Goal: Information Seeking & Learning: Learn about a topic

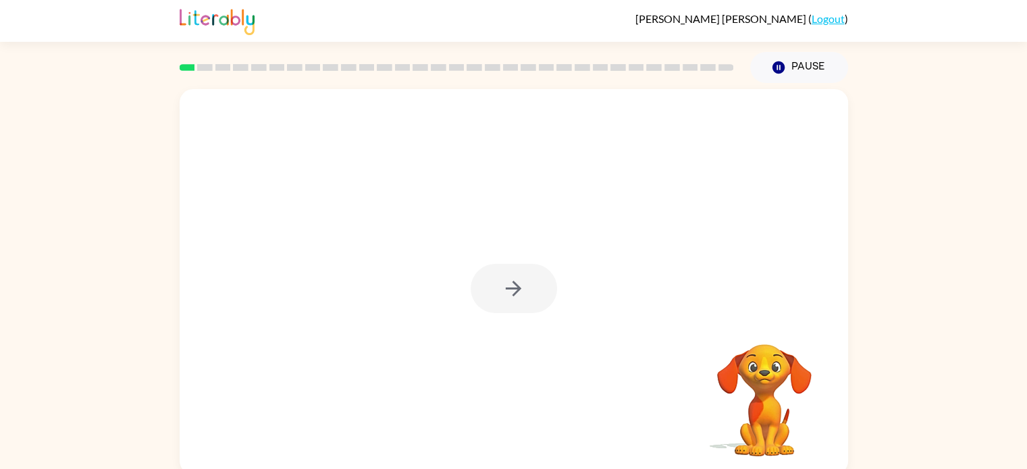
click at [514, 291] on div at bounding box center [513, 288] width 86 height 49
click at [514, 291] on icon "button" at bounding box center [513, 289] width 24 height 24
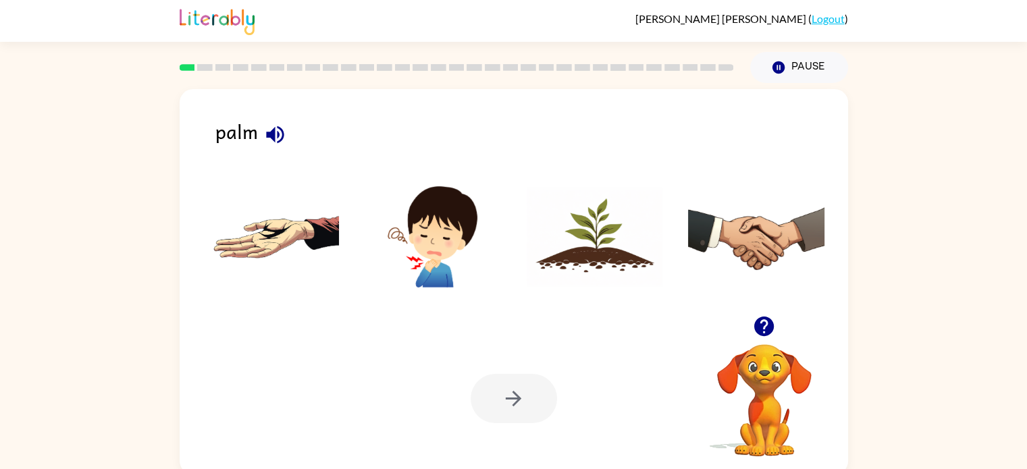
click at [294, 236] on img at bounding box center [271, 236] width 136 height 101
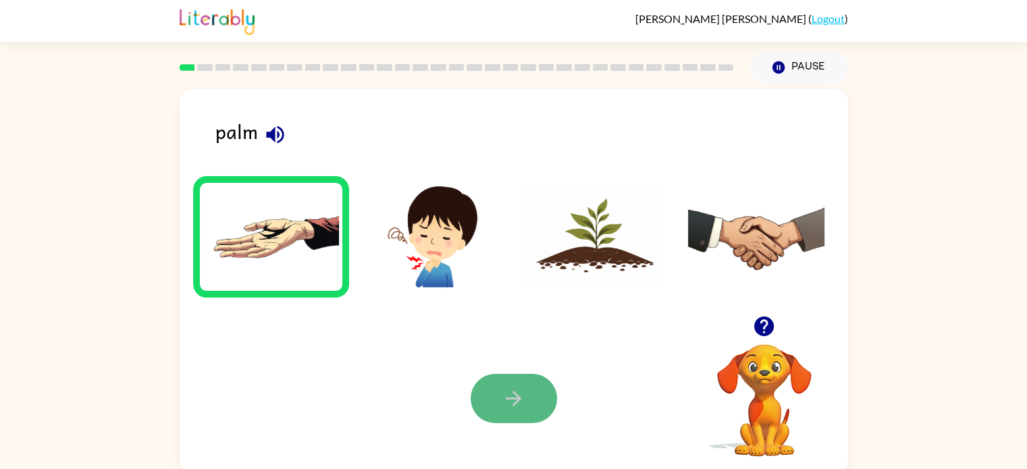
click at [512, 390] on icon "button" at bounding box center [513, 399] width 24 height 24
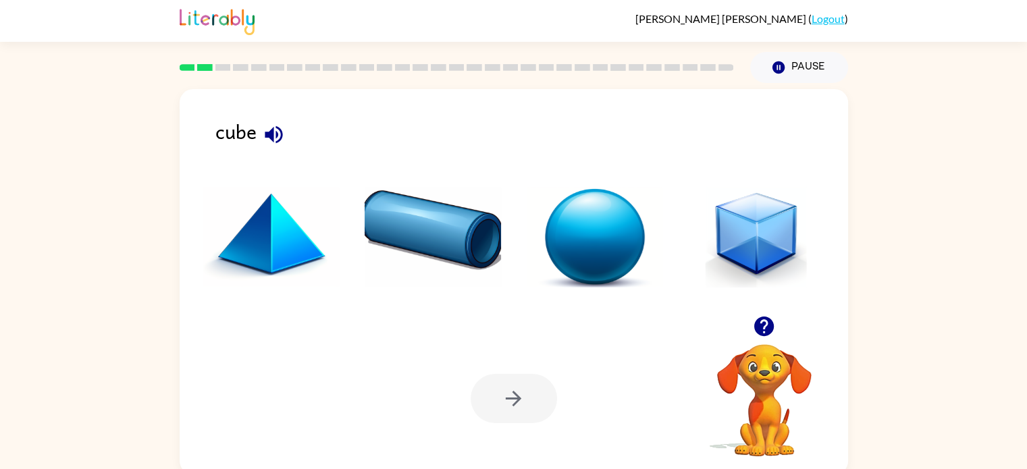
click at [738, 261] on img at bounding box center [756, 236] width 136 height 101
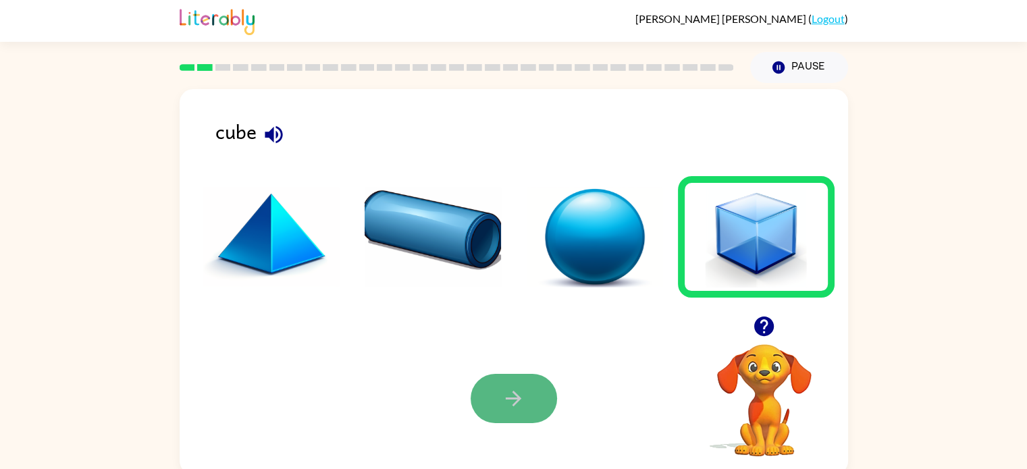
click at [537, 391] on button "button" at bounding box center [513, 398] width 86 height 49
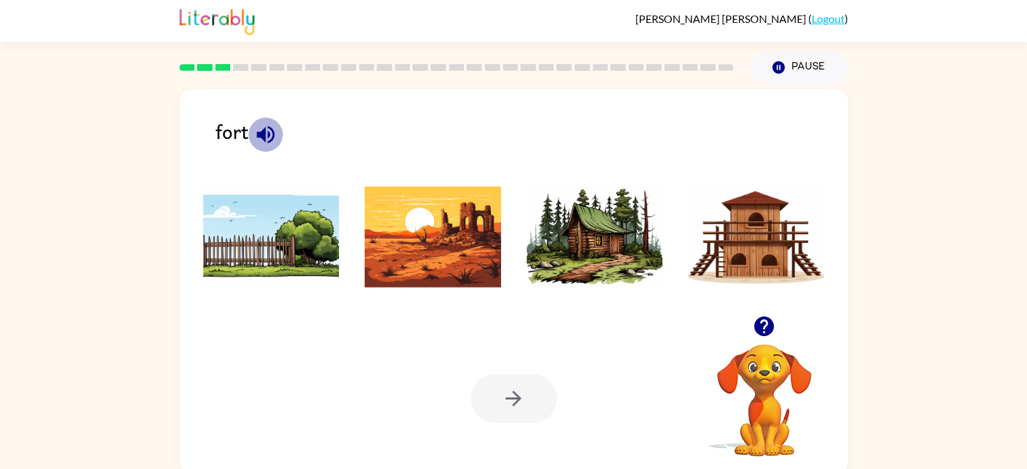
click at [269, 143] on icon "button" at bounding box center [266, 135] width 24 height 24
click at [726, 252] on img at bounding box center [756, 236] width 136 height 101
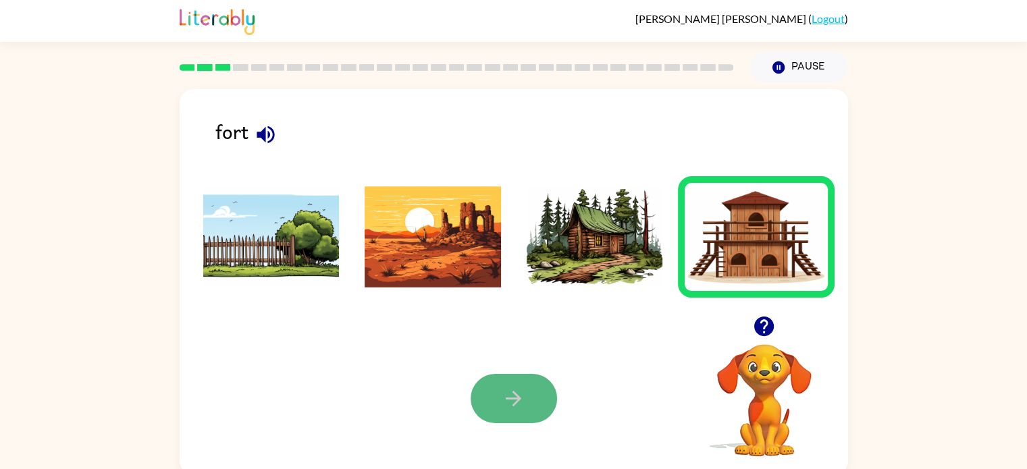
click at [520, 383] on button "button" at bounding box center [513, 398] width 86 height 49
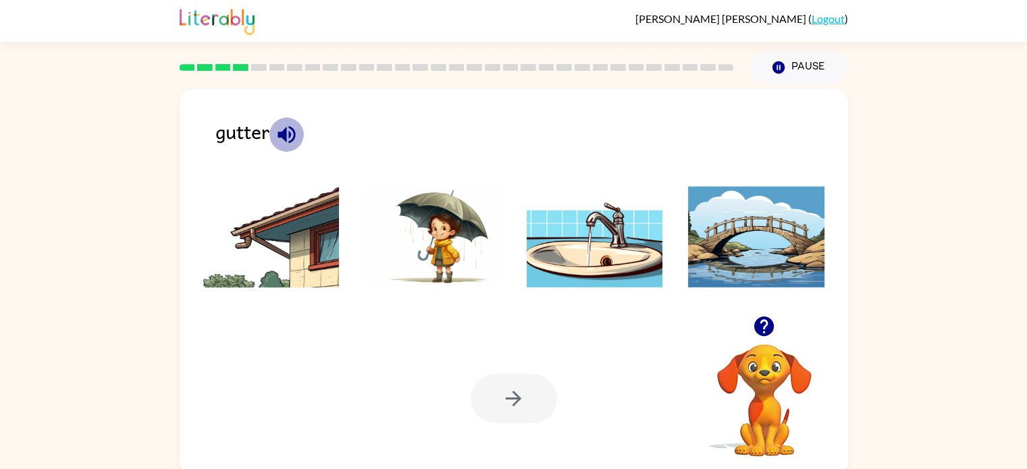
click at [279, 140] on icon "button" at bounding box center [287, 135] width 24 height 24
click at [250, 239] on img at bounding box center [271, 236] width 136 height 101
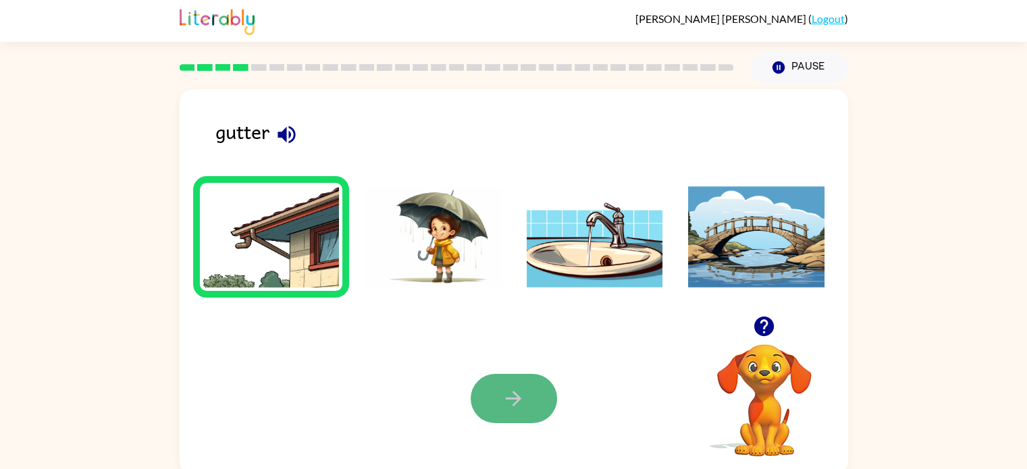
click at [505, 402] on icon "button" at bounding box center [513, 399] width 24 height 24
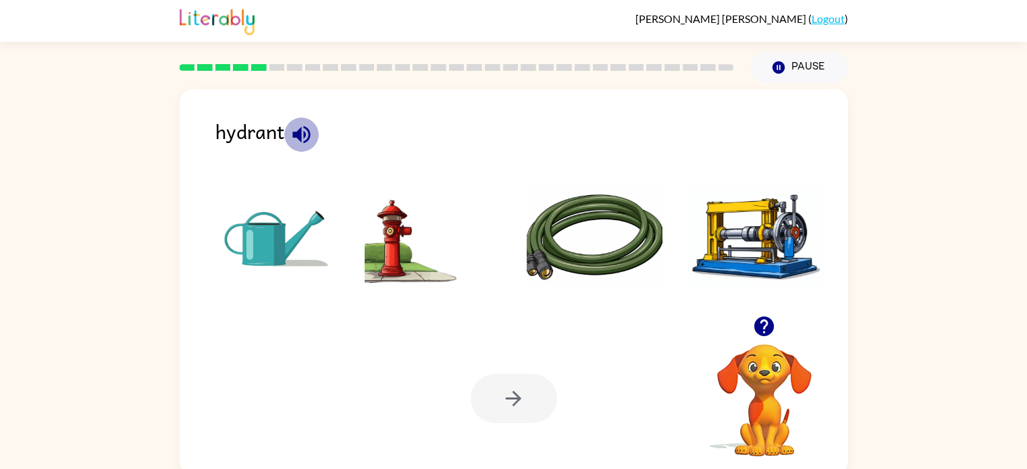
click at [300, 138] on icon "button" at bounding box center [301, 135] width 18 height 18
click at [389, 256] on img at bounding box center [432, 236] width 136 height 101
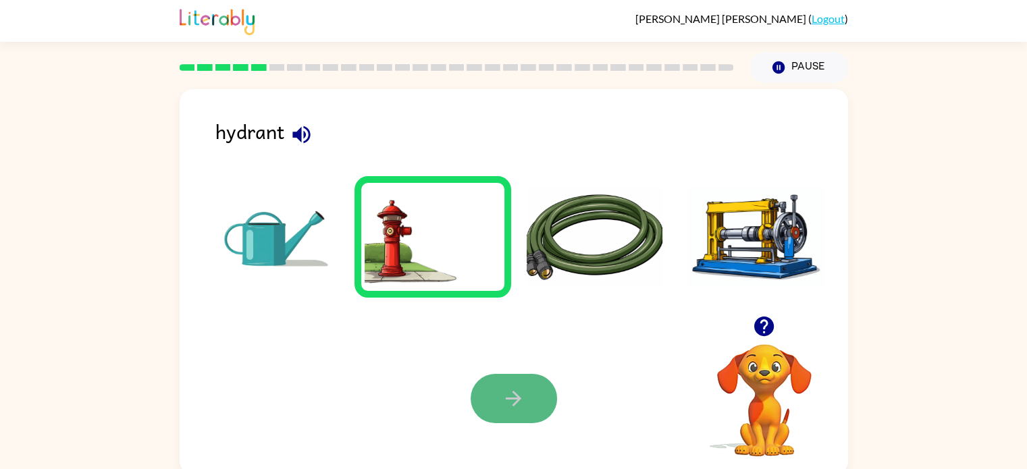
click at [516, 389] on icon "button" at bounding box center [513, 399] width 24 height 24
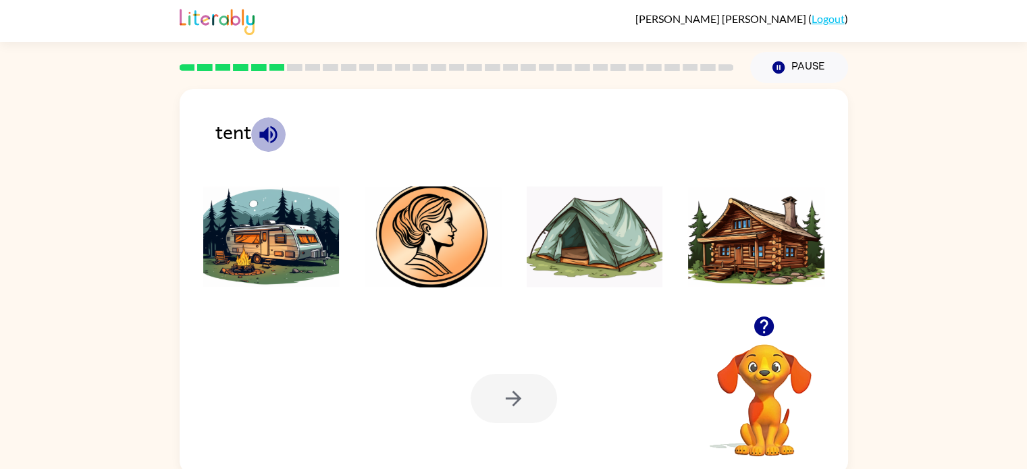
click at [267, 136] on icon "button" at bounding box center [268, 135] width 18 height 18
click at [580, 228] on img at bounding box center [594, 236] width 136 height 101
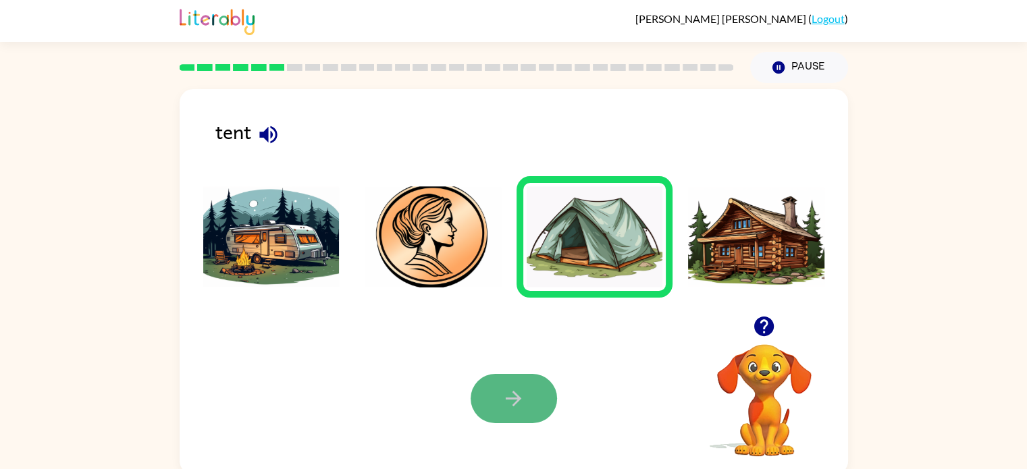
click at [523, 397] on icon "button" at bounding box center [513, 399] width 24 height 24
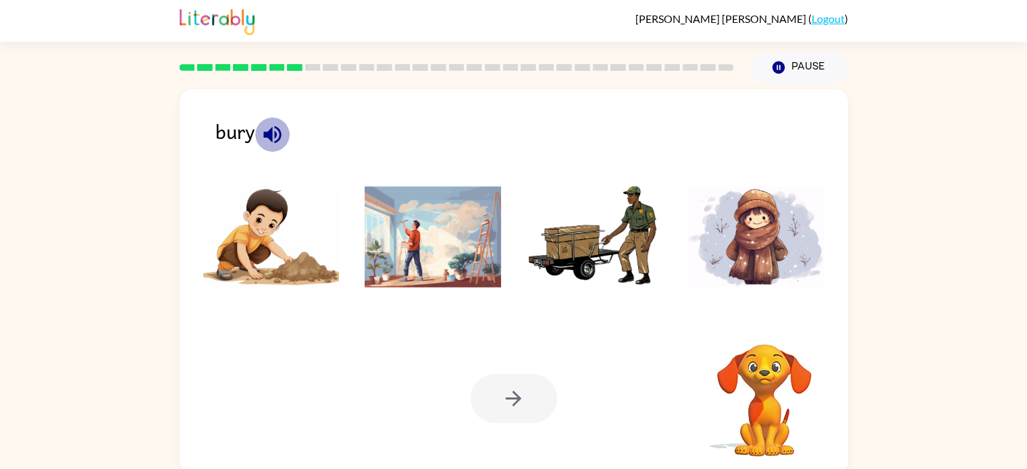
click at [261, 140] on icon "button" at bounding box center [273, 135] width 24 height 24
click at [281, 241] on img at bounding box center [271, 236] width 136 height 101
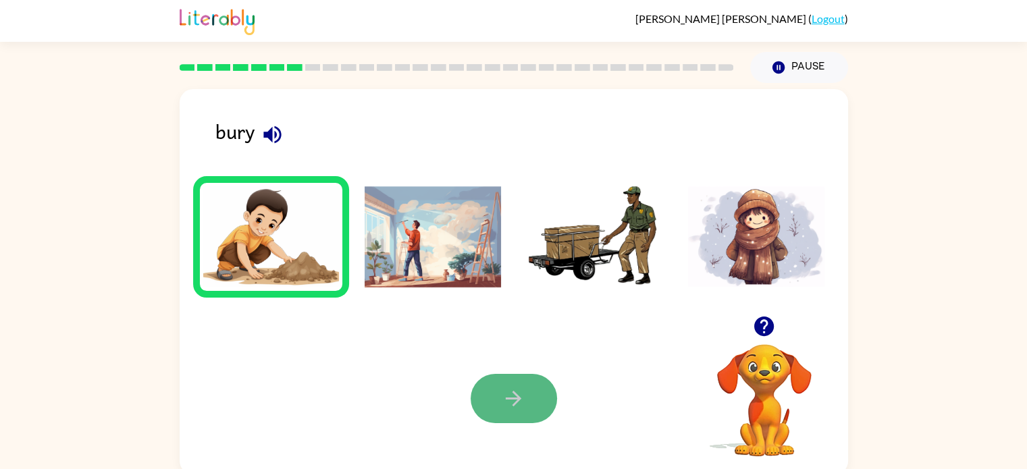
click at [526, 382] on button "button" at bounding box center [513, 398] width 86 height 49
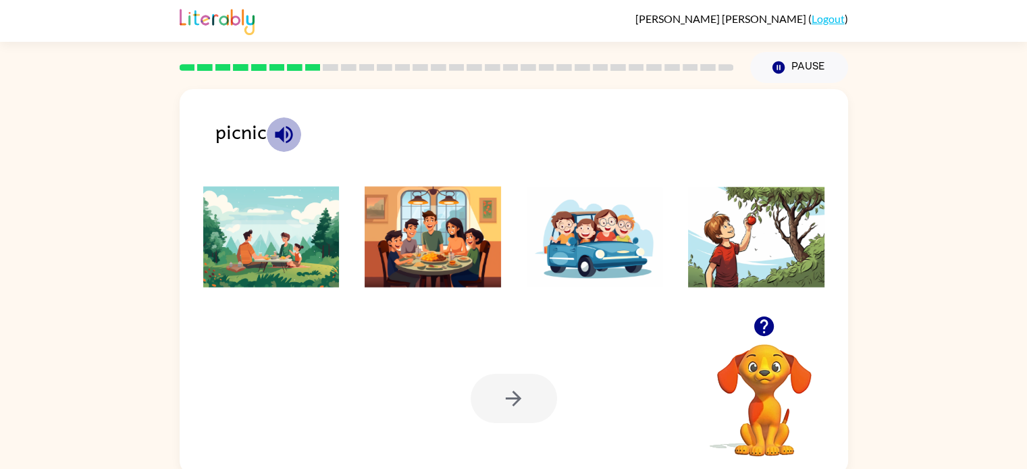
click at [287, 137] on icon "button" at bounding box center [284, 135] width 24 height 24
click at [276, 253] on img at bounding box center [271, 236] width 136 height 101
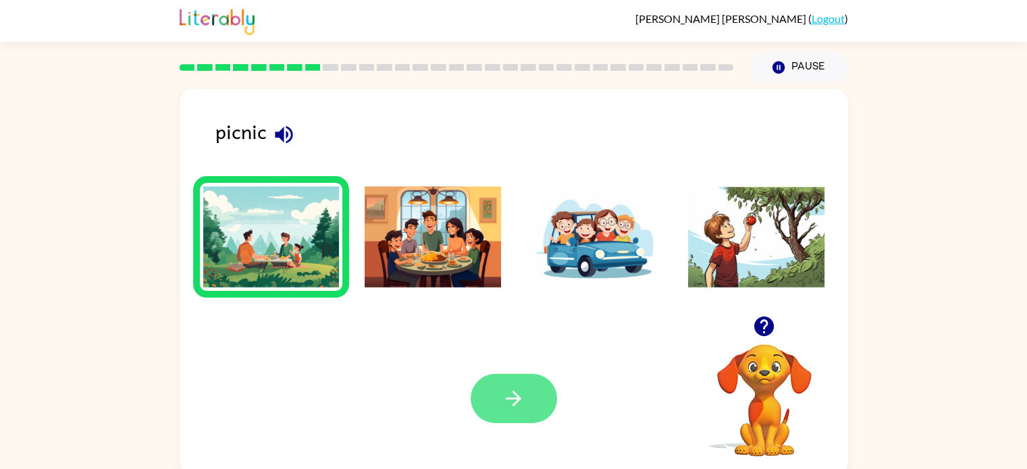
click at [509, 388] on icon "button" at bounding box center [513, 399] width 24 height 24
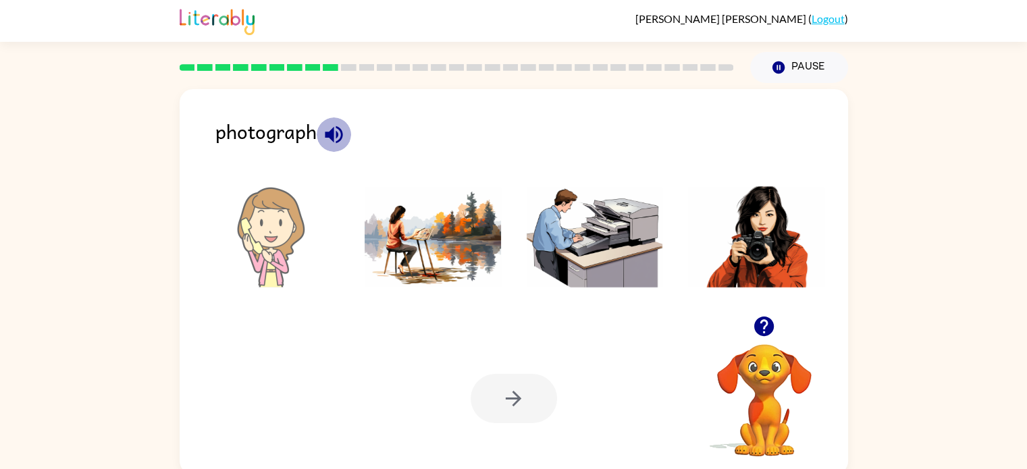
click at [332, 135] on icon "button" at bounding box center [334, 135] width 18 height 18
click at [766, 253] on img at bounding box center [756, 236] width 136 height 101
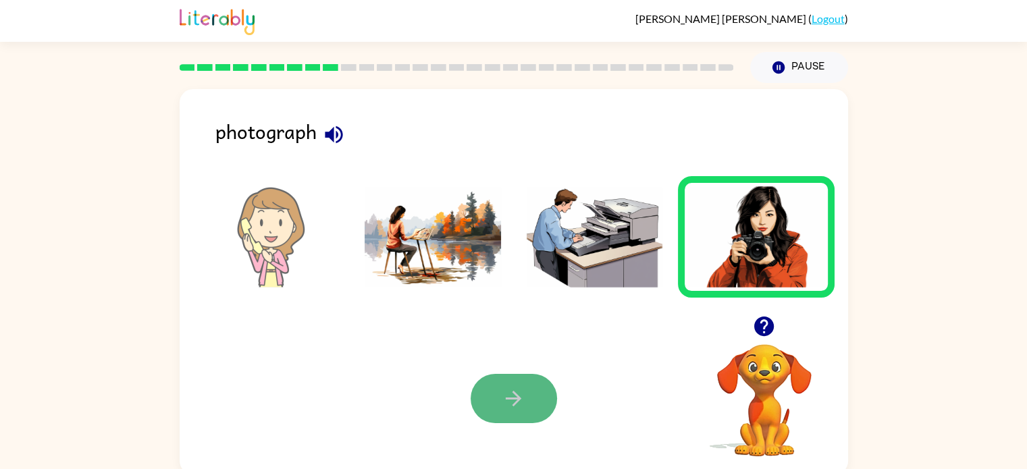
click at [529, 388] on button "button" at bounding box center [513, 398] width 86 height 49
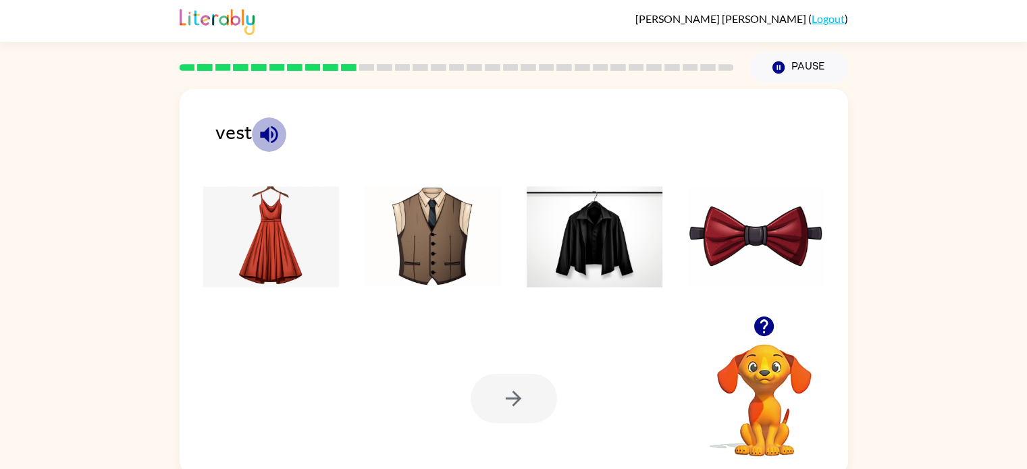
click at [269, 138] on icon "button" at bounding box center [269, 135] width 24 height 24
click at [425, 245] on img at bounding box center [432, 236] width 136 height 101
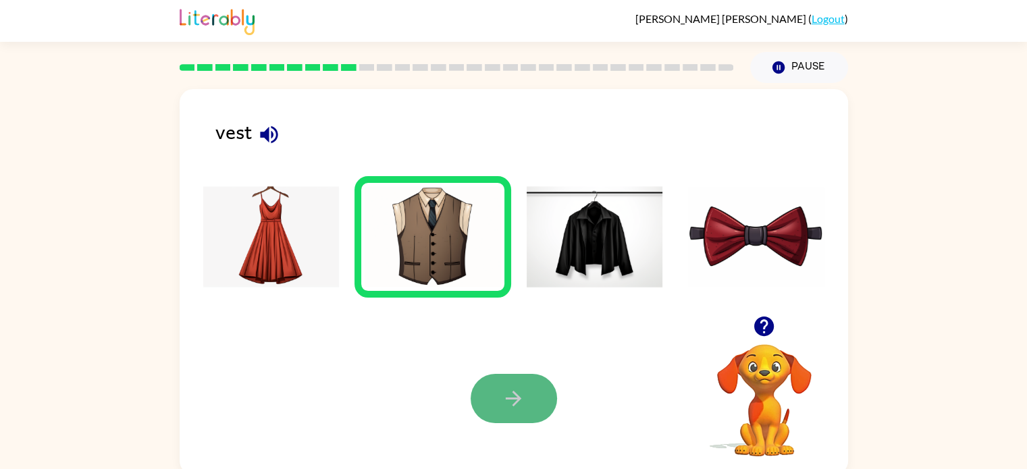
click at [538, 389] on button "button" at bounding box center [513, 398] width 86 height 49
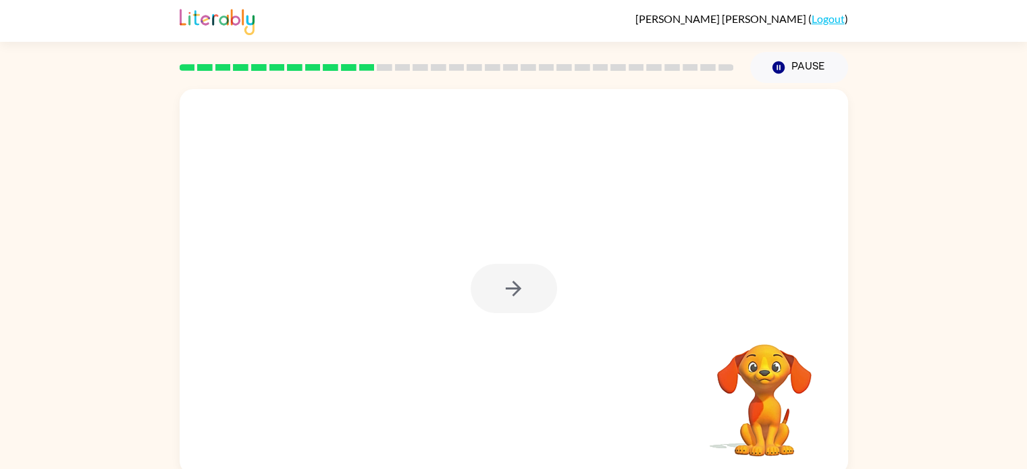
click at [505, 296] on div at bounding box center [513, 288] width 86 height 49
click at [514, 285] on icon "button" at bounding box center [513, 289] width 24 height 24
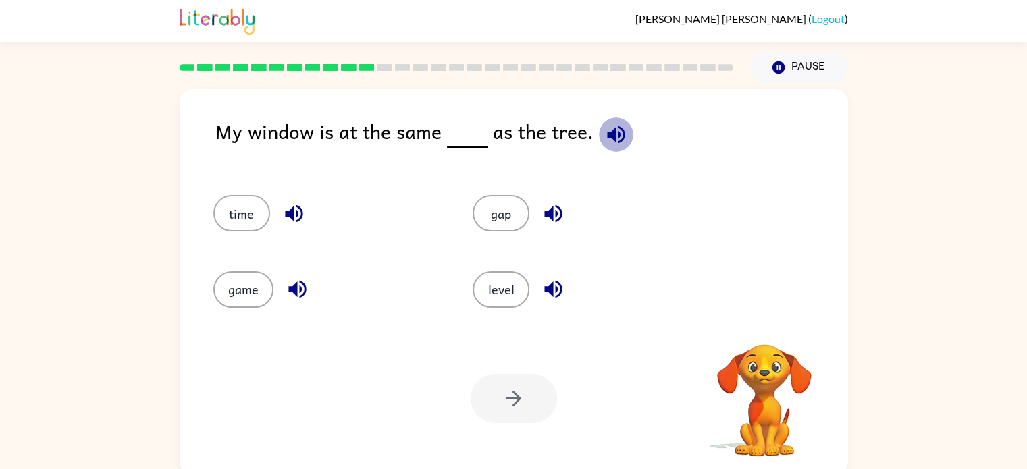
click at [615, 140] on icon "button" at bounding box center [616, 135] width 24 height 24
click at [498, 288] on button "level" at bounding box center [500, 289] width 57 height 36
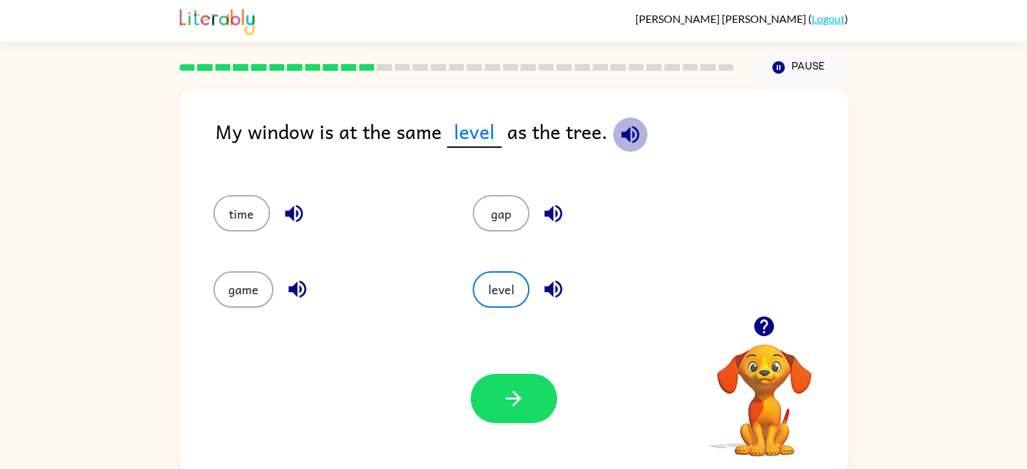
click at [623, 138] on icon "button" at bounding box center [630, 135] width 18 height 18
click at [560, 286] on icon "button" at bounding box center [553, 290] width 18 height 18
click at [530, 392] on button "button" at bounding box center [513, 398] width 86 height 49
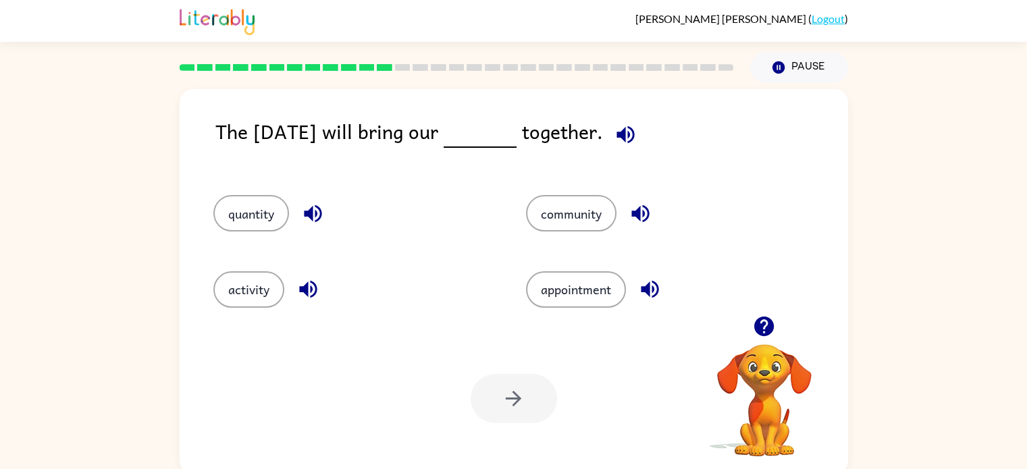
click at [633, 131] on icon "button" at bounding box center [625, 135] width 18 height 18
click at [557, 221] on button "community" at bounding box center [571, 213] width 90 height 36
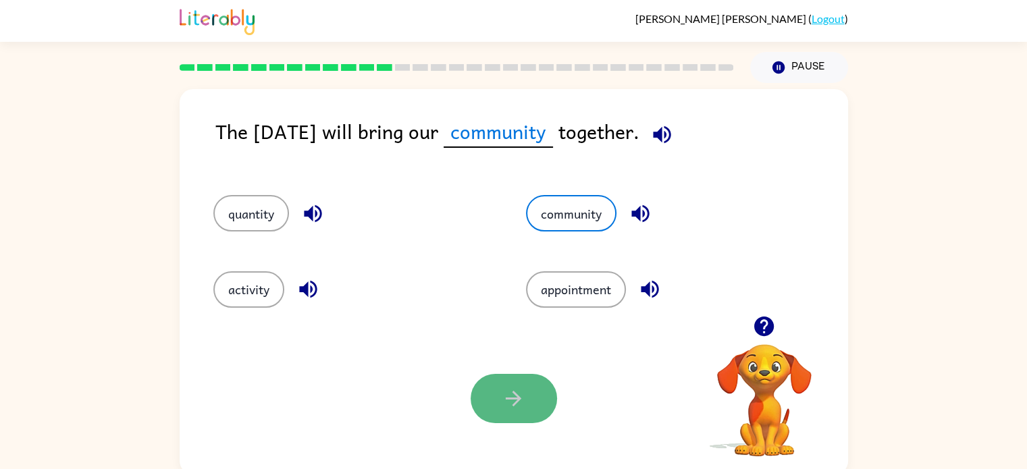
click at [521, 390] on icon "button" at bounding box center [513, 399] width 24 height 24
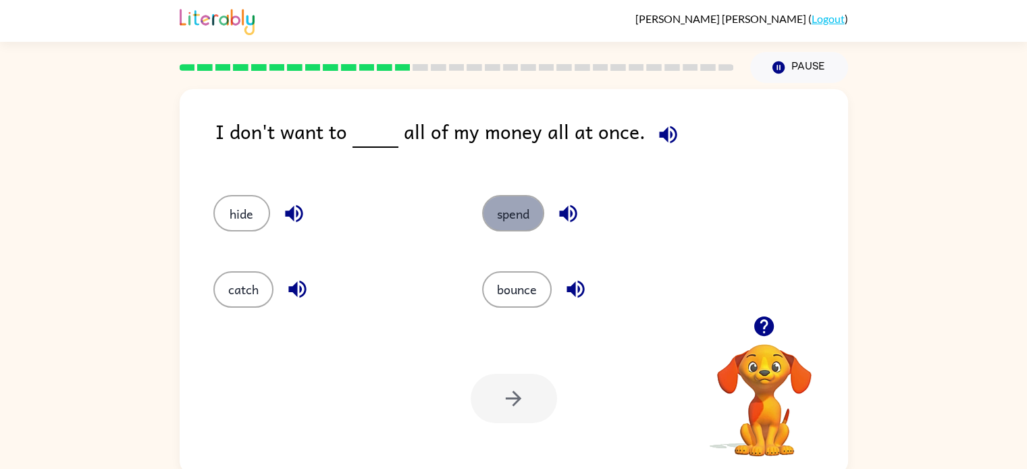
click at [501, 215] on button "spend" at bounding box center [513, 213] width 62 height 36
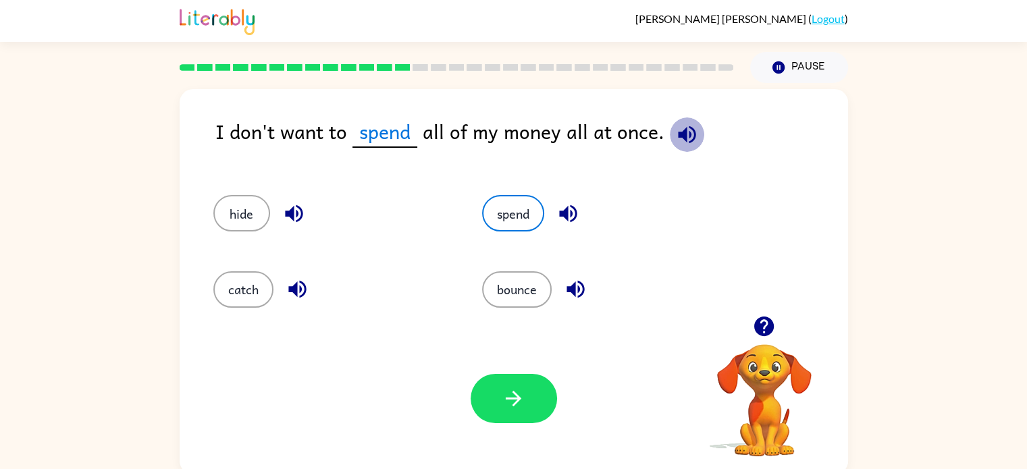
click at [686, 138] on icon "button" at bounding box center [687, 135] width 24 height 24
click at [532, 407] on button "button" at bounding box center [513, 398] width 86 height 49
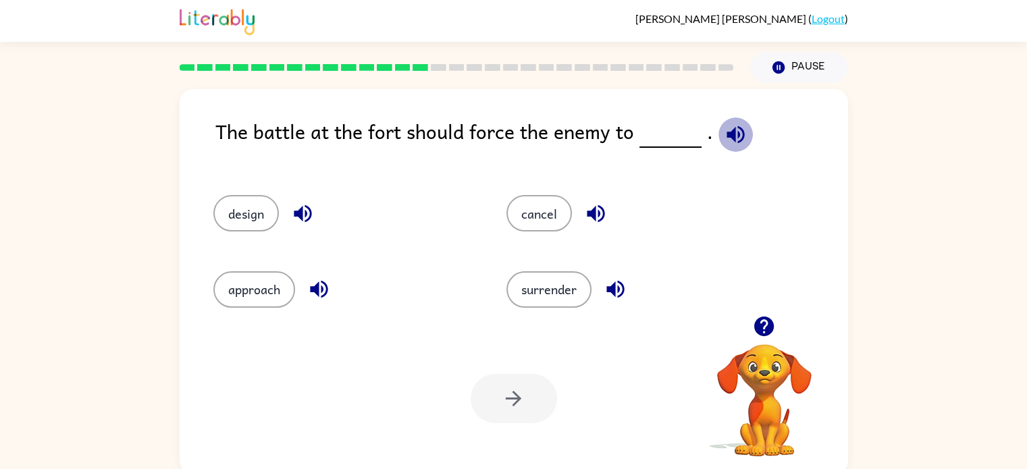
click at [730, 133] on icon "button" at bounding box center [736, 135] width 24 height 24
click at [583, 288] on button "surrender" at bounding box center [548, 289] width 85 height 36
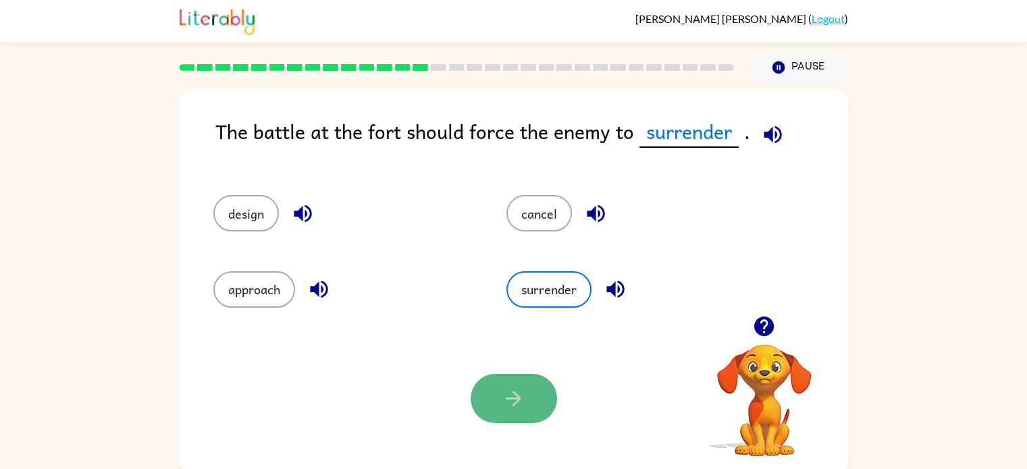
click at [512, 404] on icon "button" at bounding box center [513, 399] width 24 height 24
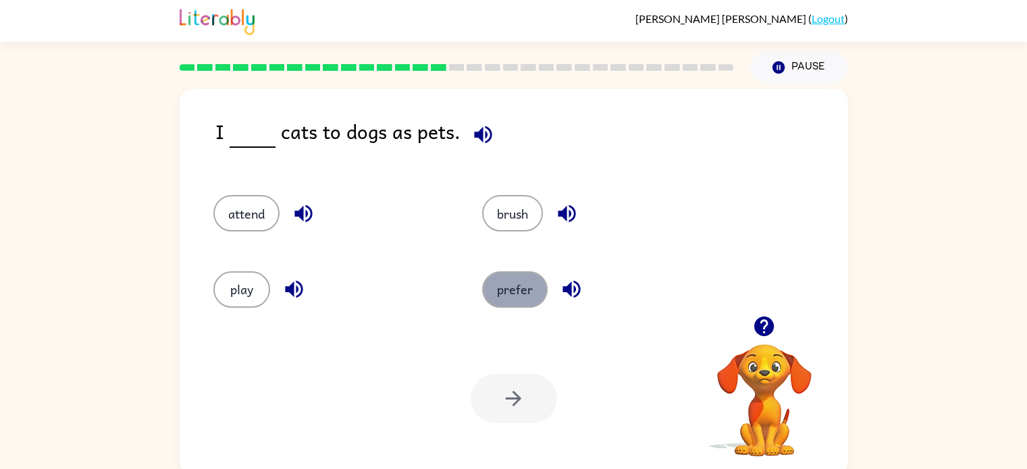
click at [508, 288] on button "prefer" at bounding box center [514, 289] width 65 height 36
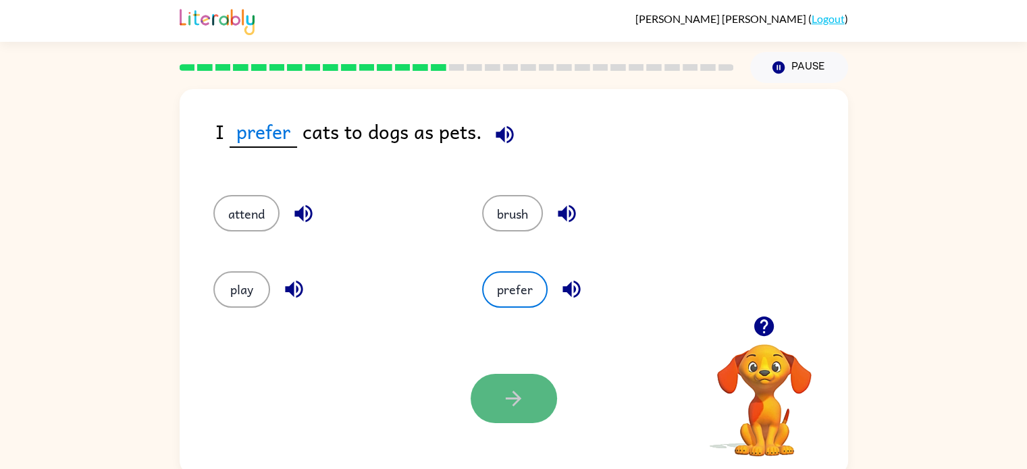
click at [520, 388] on icon "button" at bounding box center [513, 399] width 24 height 24
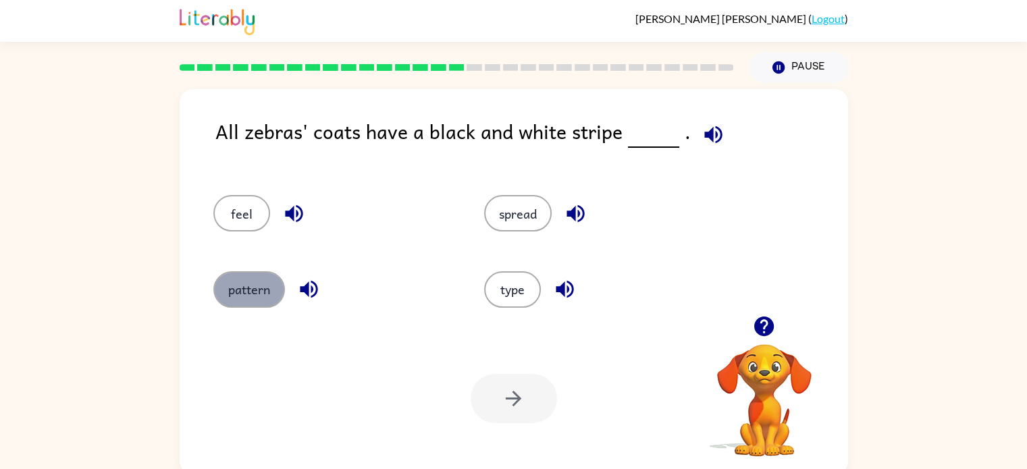
click at [254, 288] on button "pattern" at bounding box center [249, 289] width 72 height 36
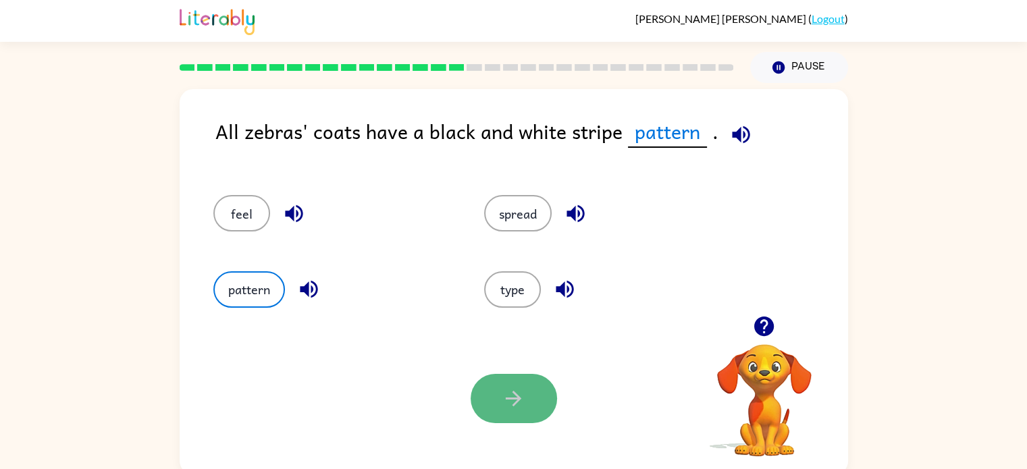
click at [548, 394] on button "button" at bounding box center [513, 398] width 86 height 49
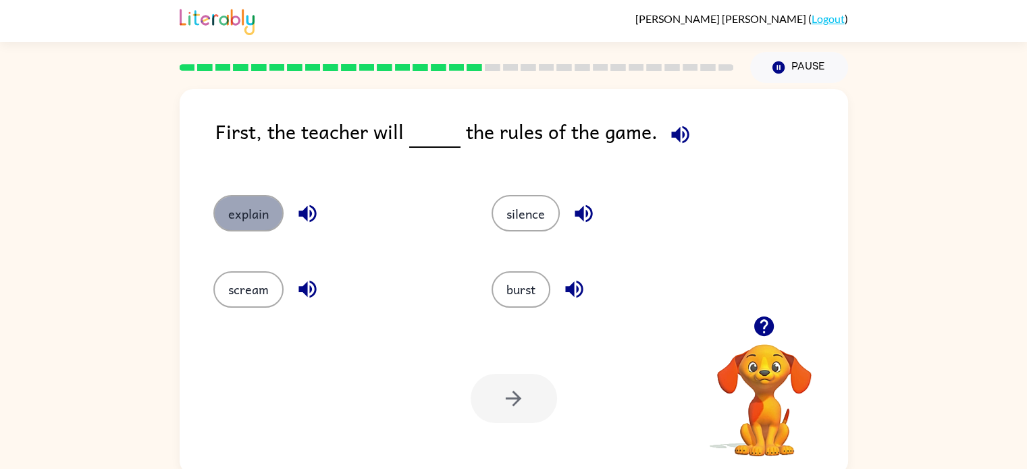
click at [233, 218] on button "explain" at bounding box center [248, 213] width 70 height 36
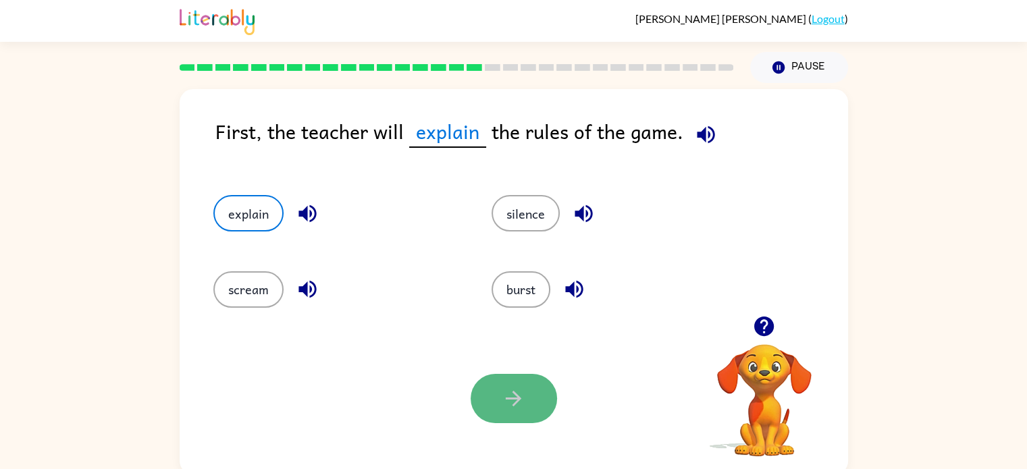
click at [495, 391] on button "button" at bounding box center [513, 398] width 86 height 49
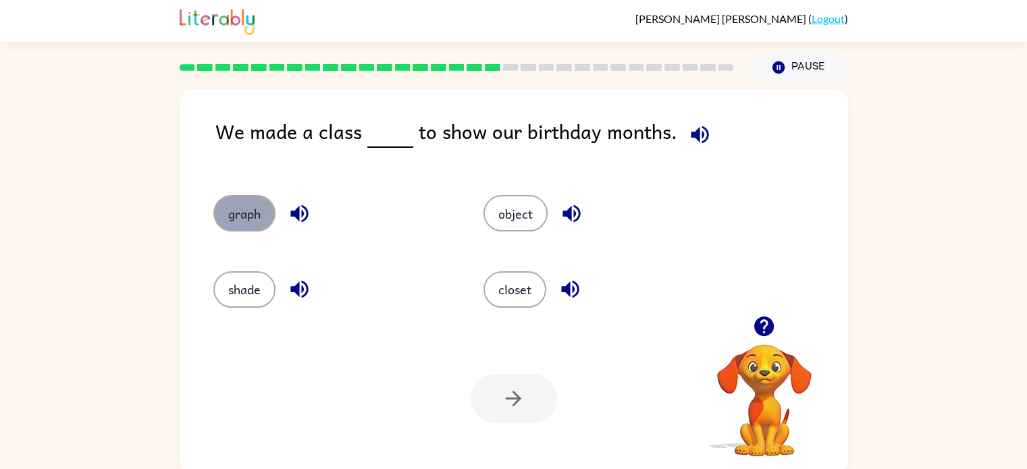
click at [265, 210] on button "graph" at bounding box center [244, 213] width 62 height 36
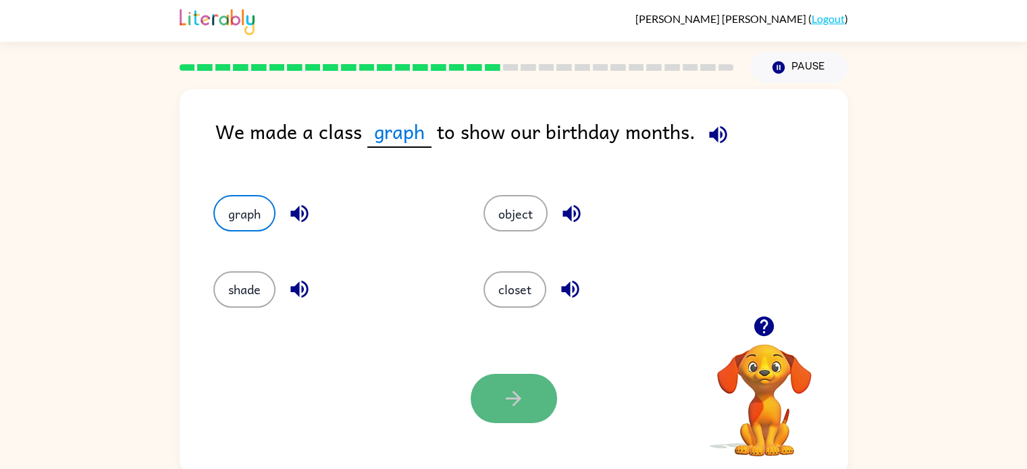
click at [521, 391] on icon "button" at bounding box center [513, 399] width 24 height 24
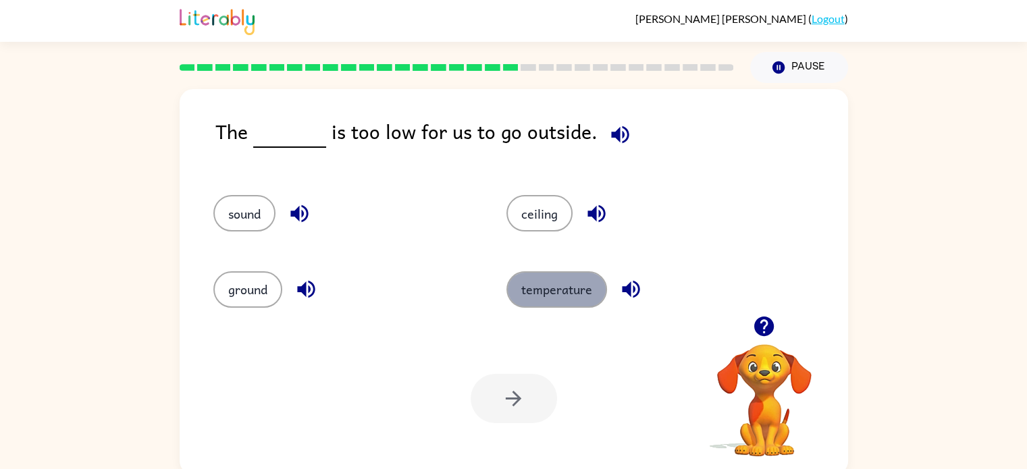
click at [560, 296] on button "temperature" at bounding box center [556, 289] width 101 height 36
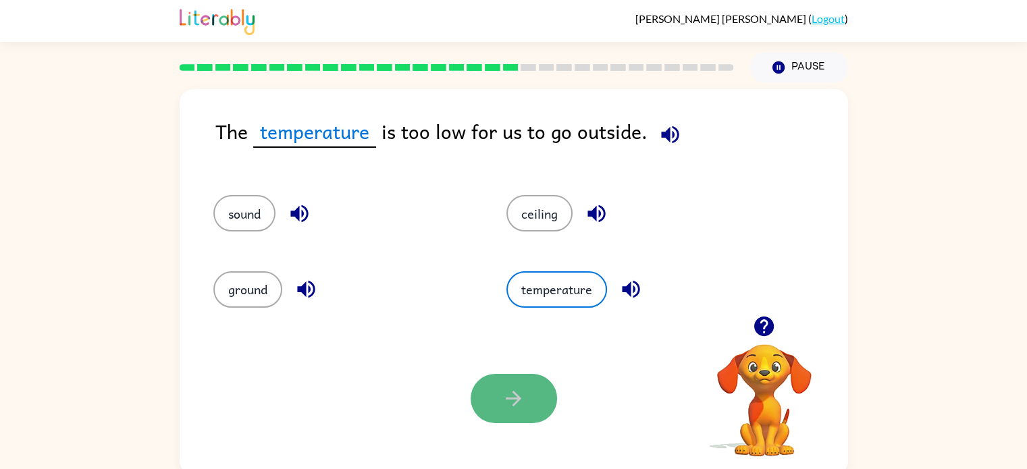
click at [523, 394] on icon "button" at bounding box center [513, 399] width 24 height 24
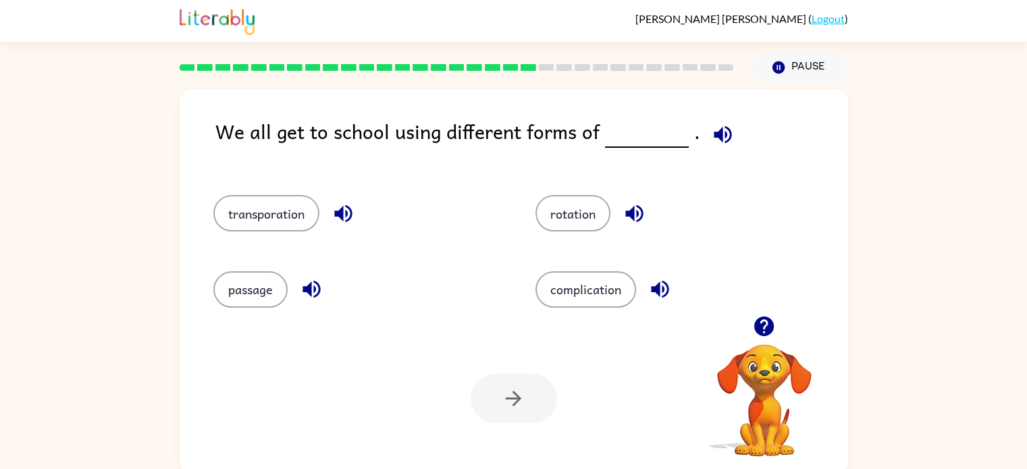
click at [720, 144] on icon "button" at bounding box center [723, 135] width 24 height 24
click at [256, 215] on button "transporation" at bounding box center [266, 213] width 106 height 36
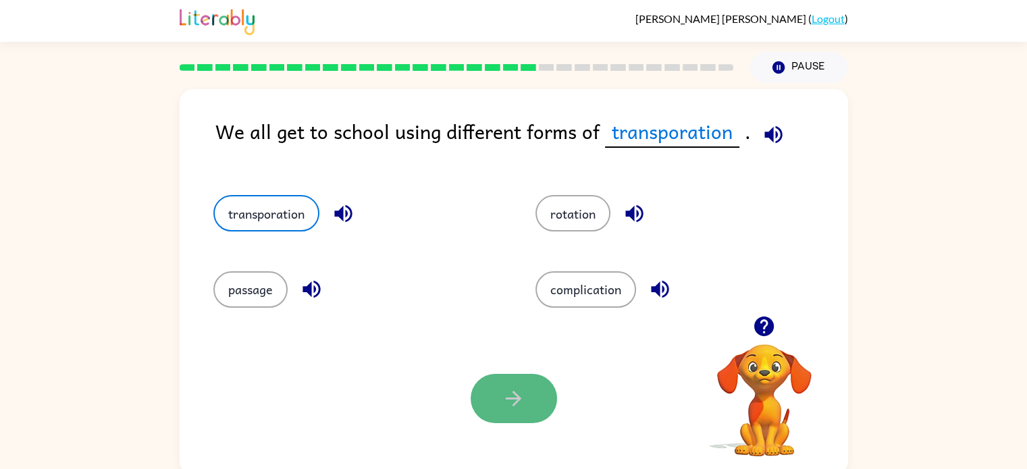
click at [520, 403] on icon "button" at bounding box center [513, 399] width 24 height 24
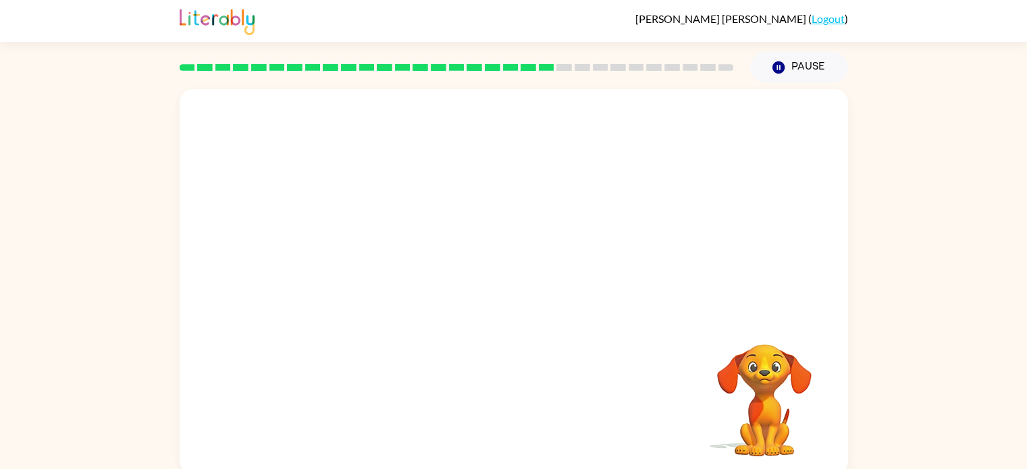
click at [384, 279] on video "Your browser must support playing .mp4 files to use Literably. Please try using…" at bounding box center [514, 202] width 668 height 227
click at [389, 275] on video "Your browser must support playing .mp4 files to use Literably. Please try using…" at bounding box center [514, 202] width 668 height 227
click at [512, 288] on icon "button" at bounding box center [513, 289] width 24 height 24
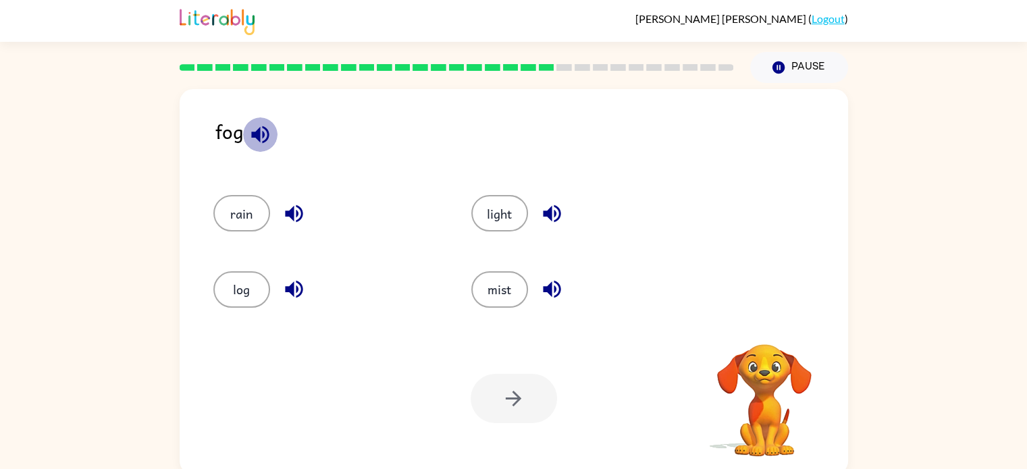
click at [262, 138] on icon "button" at bounding box center [260, 135] width 24 height 24
click at [495, 297] on button "mist" at bounding box center [499, 289] width 57 height 36
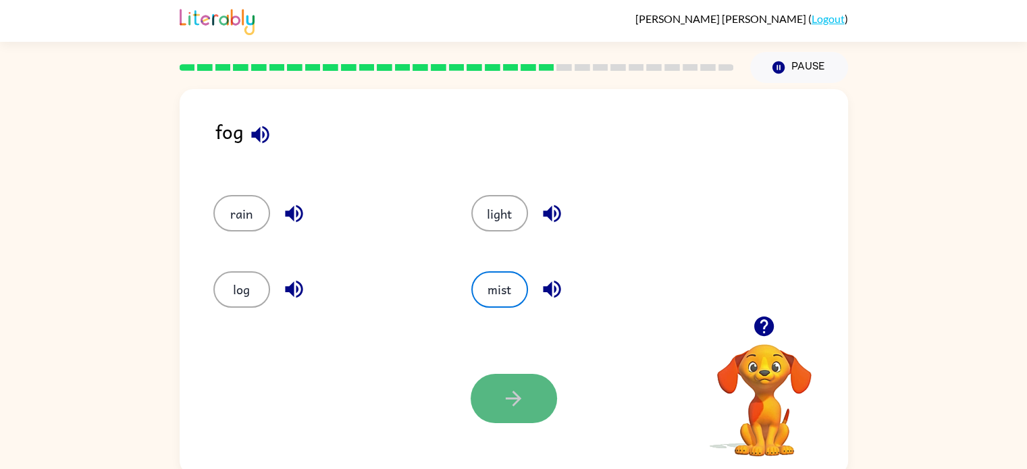
click at [518, 409] on icon "button" at bounding box center [513, 399] width 24 height 24
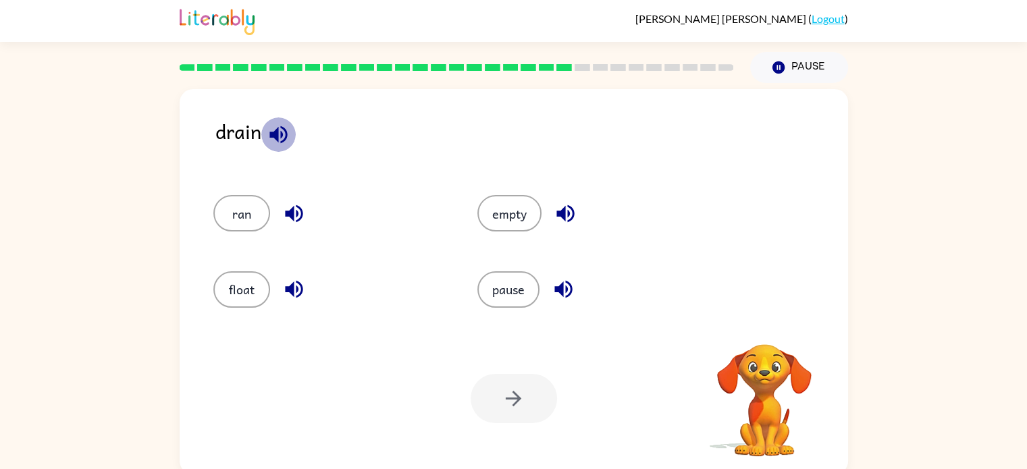
click at [281, 135] on icon "button" at bounding box center [278, 135] width 18 height 18
click at [489, 207] on button "empty" at bounding box center [509, 213] width 64 height 36
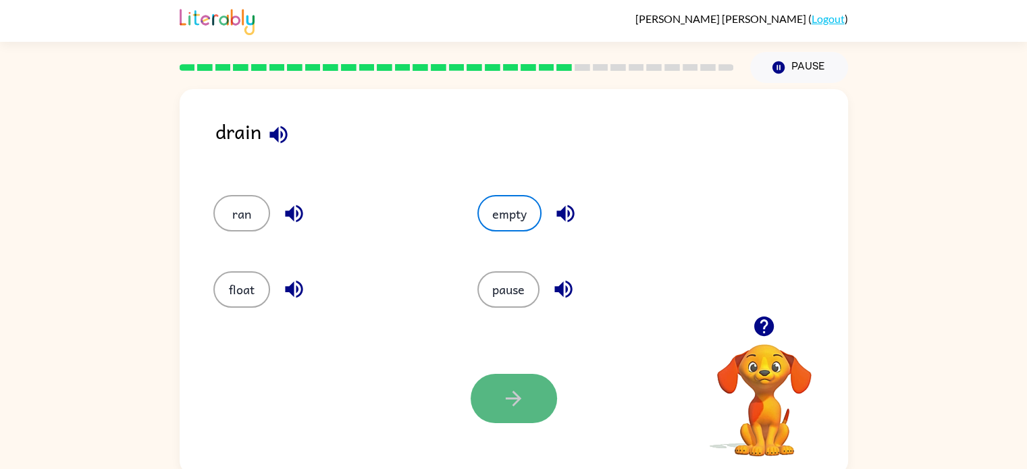
click at [518, 381] on button "button" at bounding box center [513, 398] width 86 height 49
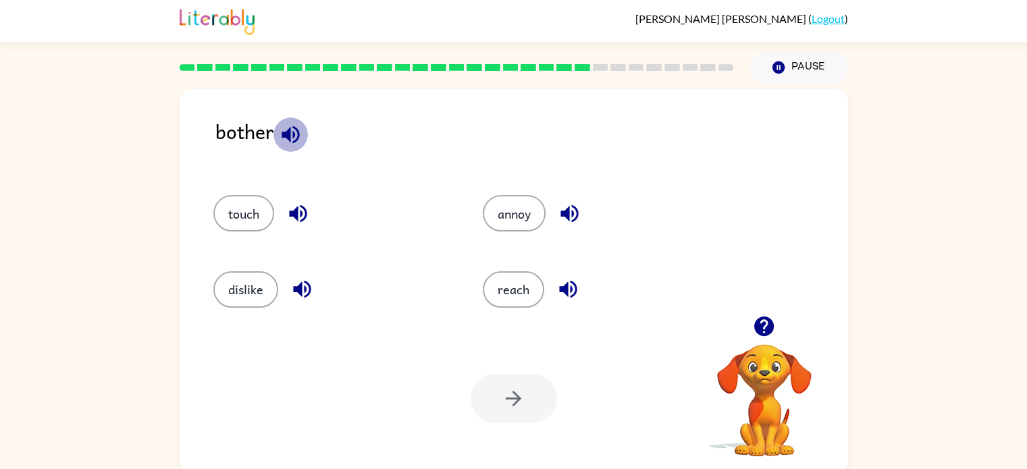
click at [301, 136] on icon "button" at bounding box center [291, 135] width 24 height 24
click at [518, 225] on button "annoy" at bounding box center [514, 213] width 63 height 36
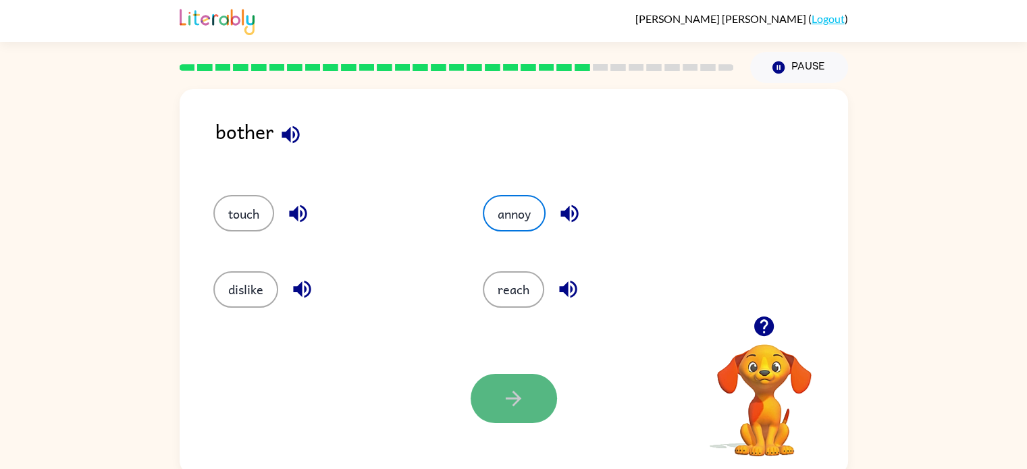
click at [521, 396] on icon "button" at bounding box center [513, 399] width 24 height 24
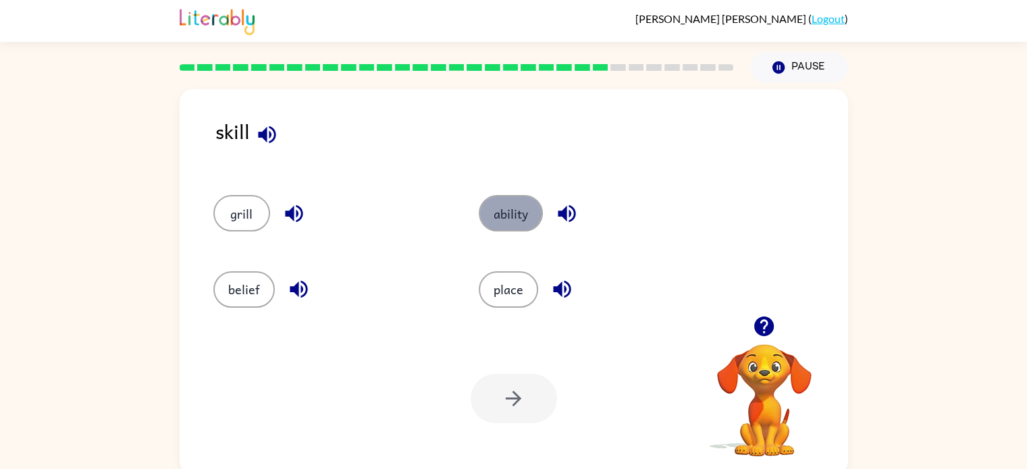
click at [527, 217] on button "ability" at bounding box center [511, 213] width 64 height 36
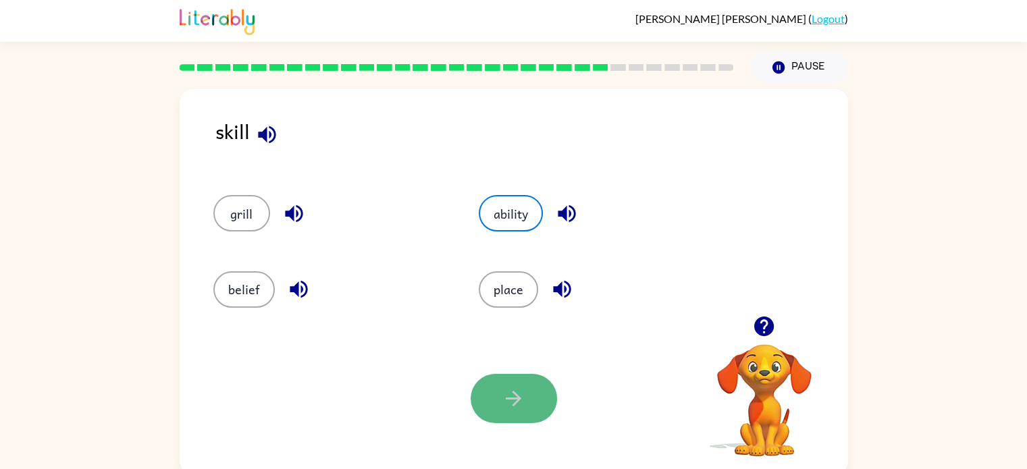
click at [512, 410] on icon "button" at bounding box center [513, 399] width 24 height 24
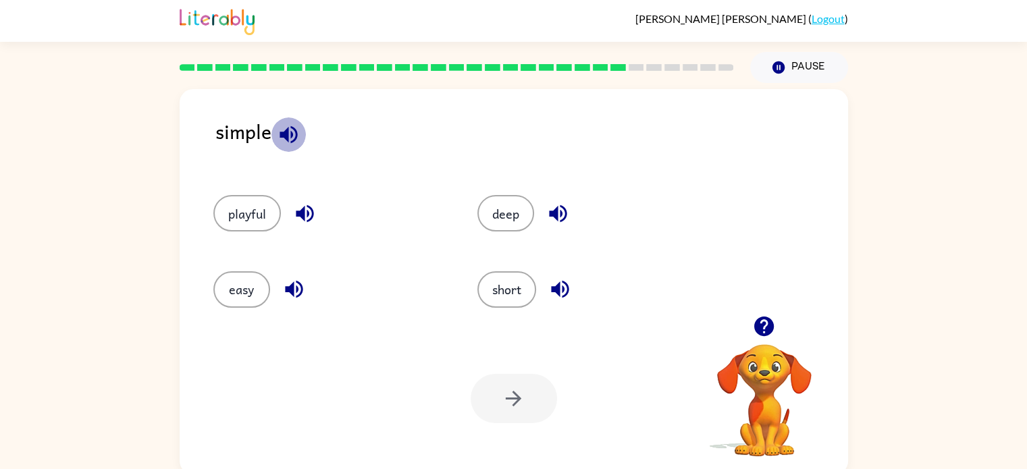
click at [286, 143] on icon "button" at bounding box center [289, 135] width 24 height 24
click at [251, 296] on button "easy" at bounding box center [241, 289] width 57 height 36
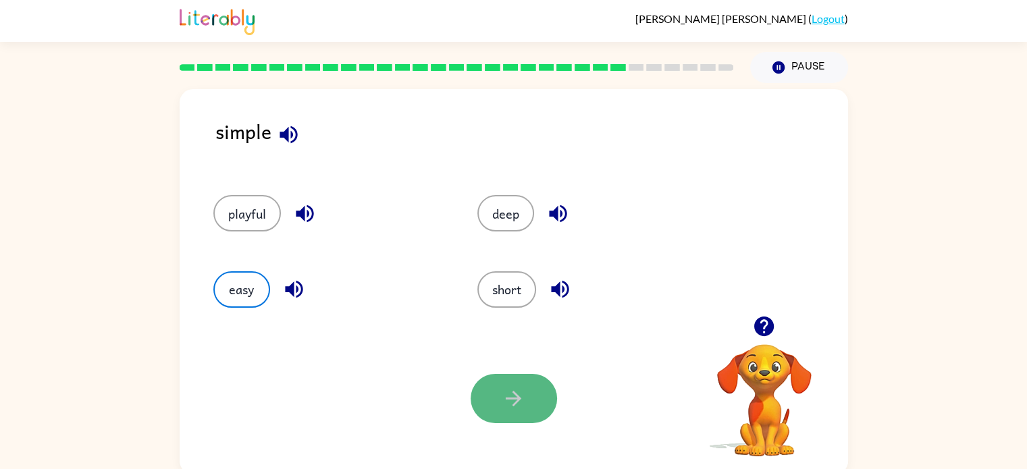
click at [529, 404] on button "button" at bounding box center [513, 398] width 86 height 49
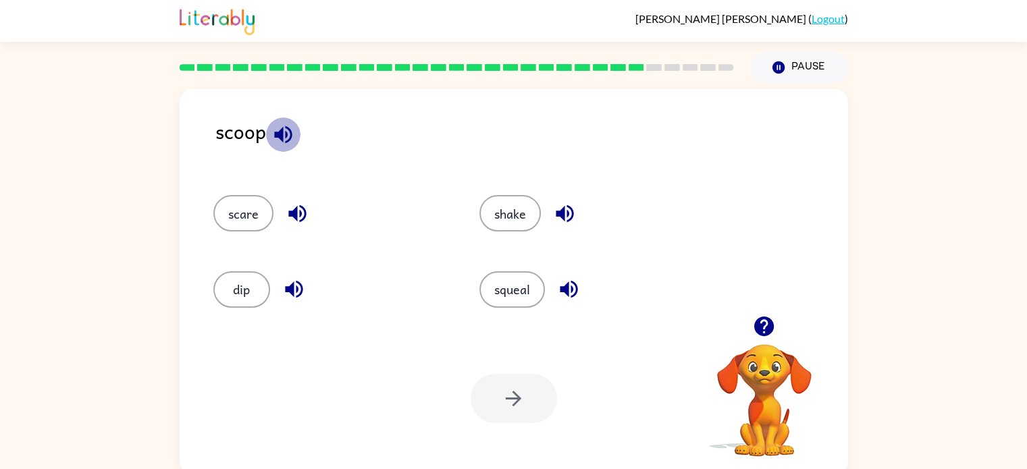
click at [279, 126] on icon "button" at bounding box center [283, 135] width 24 height 24
click at [260, 294] on button "dip" at bounding box center [241, 289] width 57 height 36
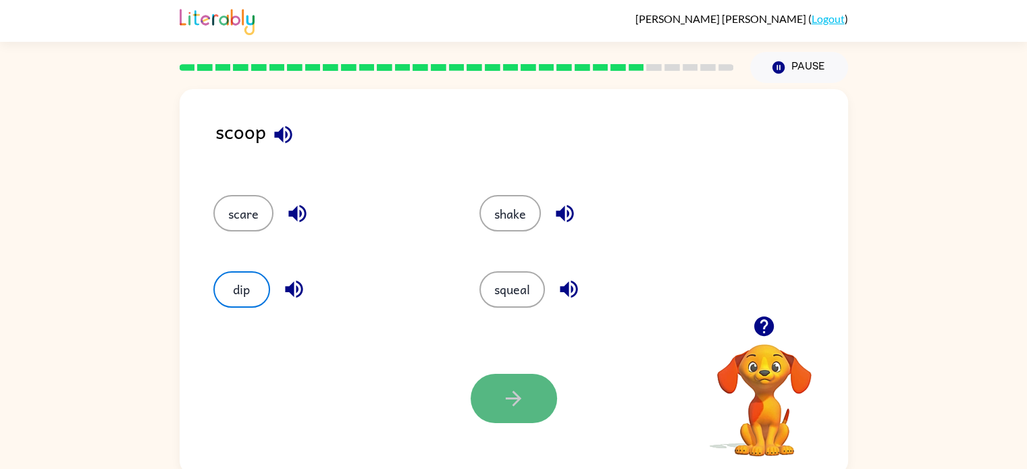
click at [512, 408] on icon "button" at bounding box center [513, 399] width 24 height 24
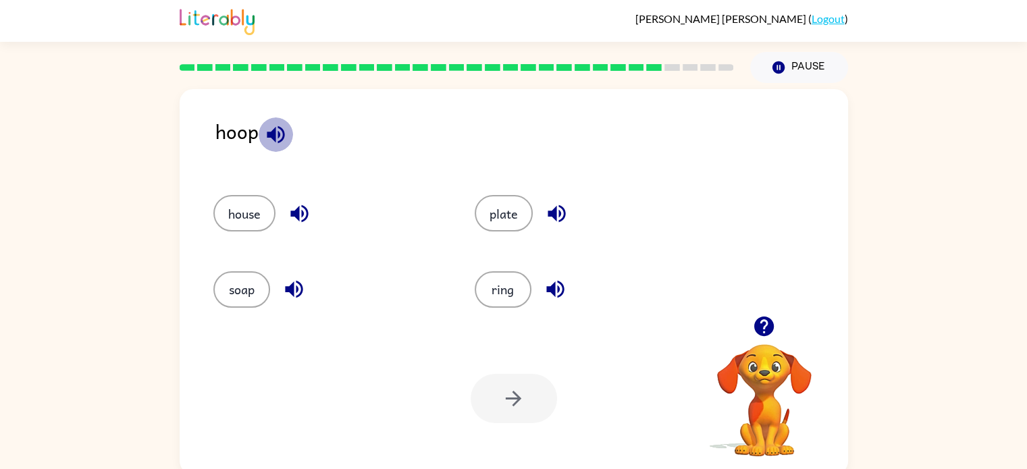
click at [275, 135] on icon "button" at bounding box center [276, 135] width 24 height 24
click at [504, 283] on button "ring" at bounding box center [502, 289] width 57 height 36
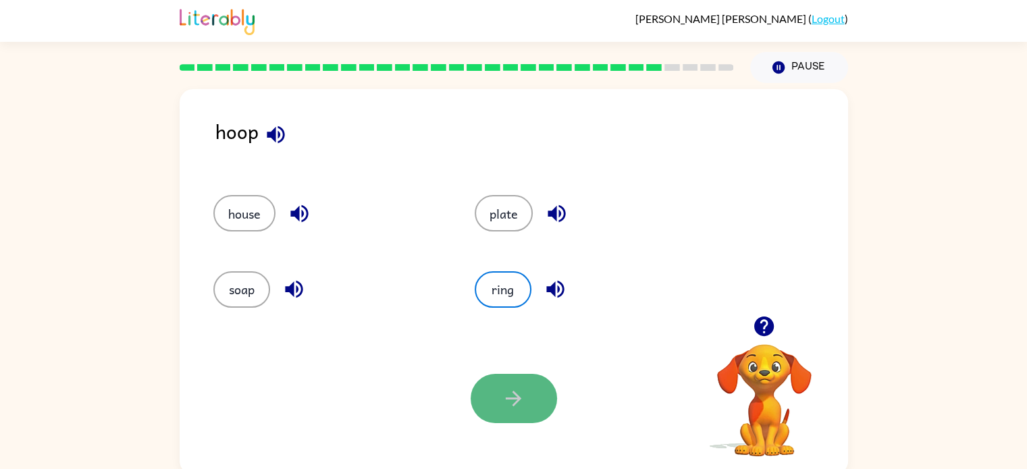
click at [539, 379] on button "button" at bounding box center [513, 398] width 86 height 49
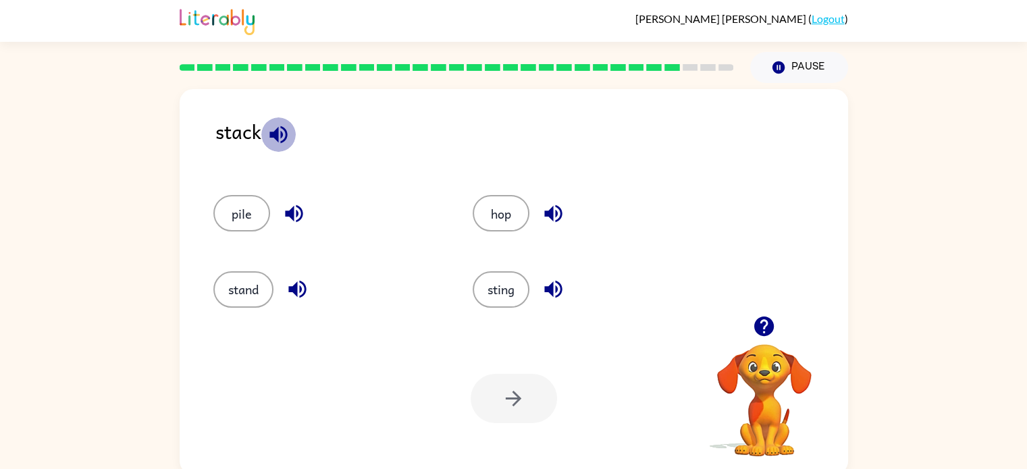
click at [278, 134] on icon "button" at bounding box center [278, 135] width 18 height 18
click at [240, 222] on button "pile" at bounding box center [241, 213] width 57 height 36
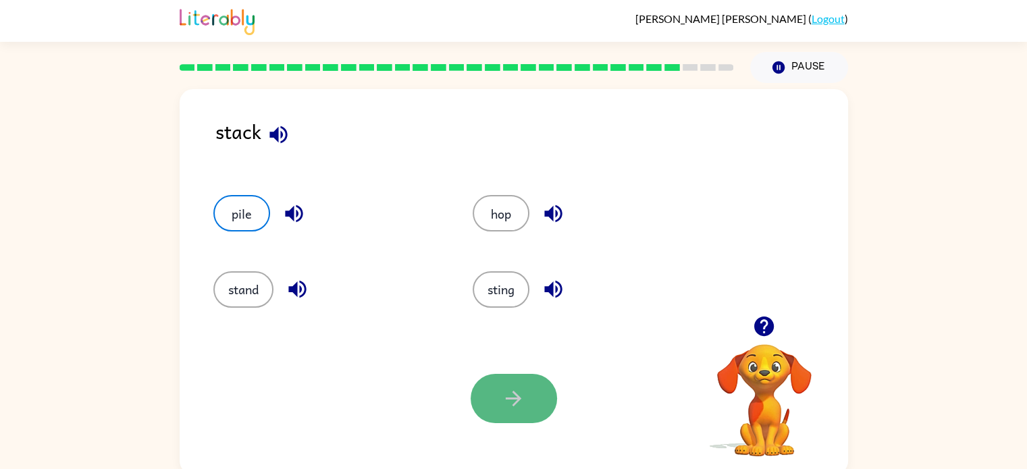
click at [512, 394] on icon "button" at bounding box center [513, 399] width 24 height 24
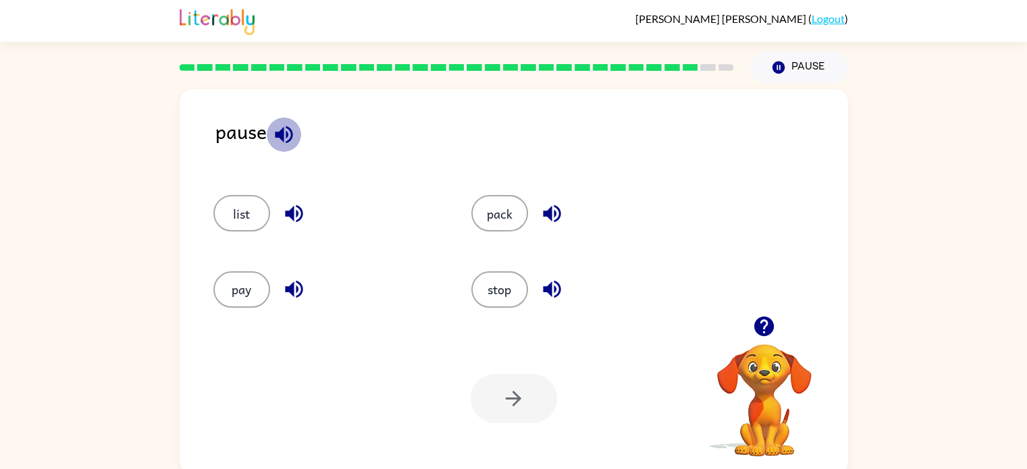
click at [294, 135] on icon "button" at bounding box center [284, 135] width 24 height 24
click at [518, 290] on button "stop" at bounding box center [499, 289] width 57 height 36
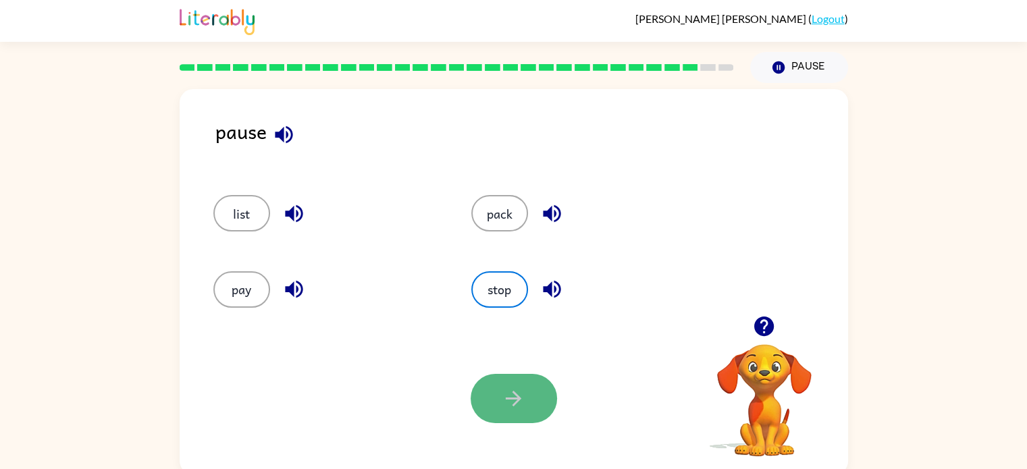
click at [537, 402] on button "button" at bounding box center [513, 398] width 86 height 49
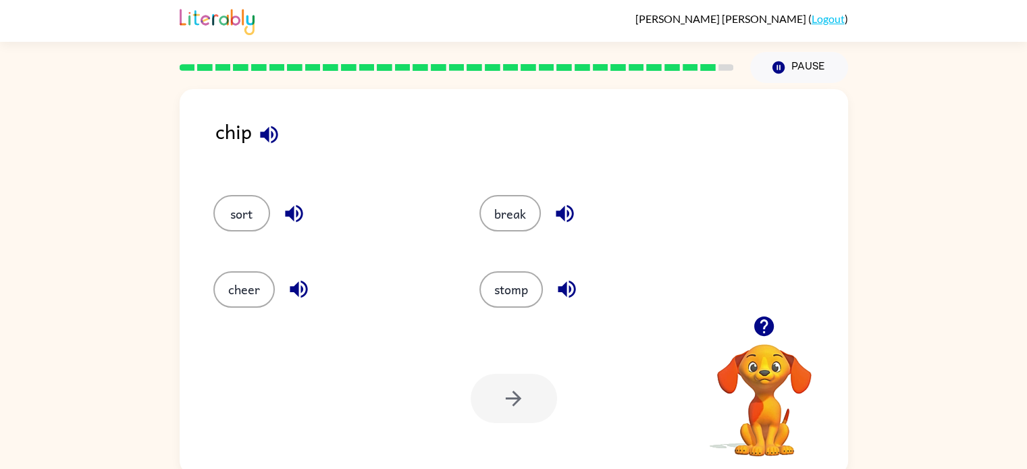
click at [260, 134] on icon "button" at bounding box center [269, 135] width 18 height 18
click at [488, 217] on button "break" at bounding box center [509, 213] width 61 height 36
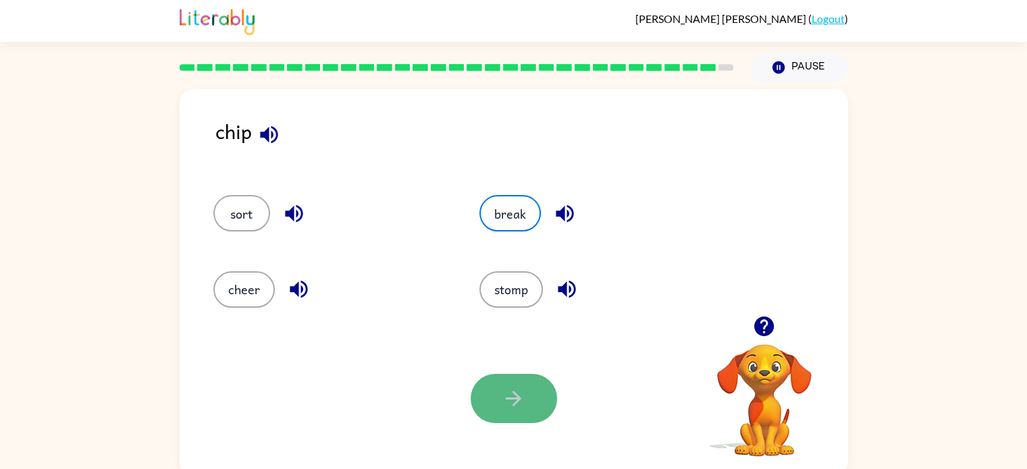
click at [535, 402] on button "button" at bounding box center [513, 398] width 86 height 49
